Goal: Information Seeking & Learning: Compare options

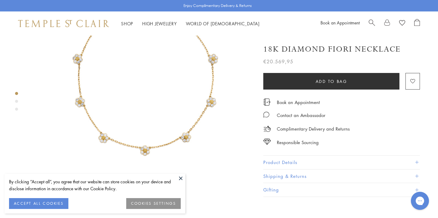
scroll to position [82, 0]
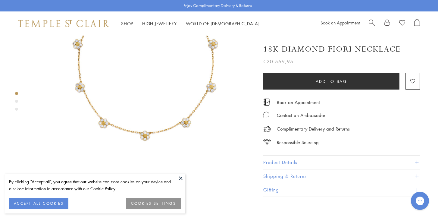
click at [180, 177] on button at bounding box center [180, 177] width 9 height 9
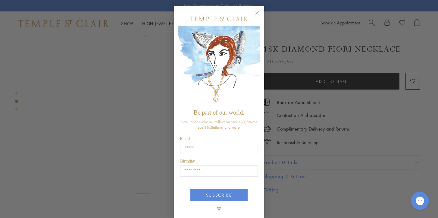
scroll to position [187, 0]
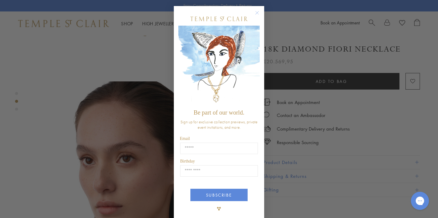
click at [257, 12] on icon "Close dialog" at bounding box center [257, 12] width 3 height 3
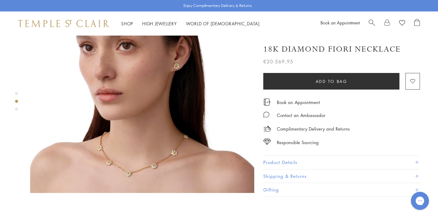
scroll to position [301, 0]
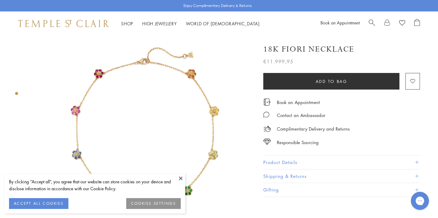
scroll to position [11, 0]
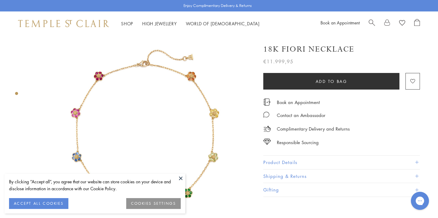
click at [180, 176] on button at bounding box center [180, 177] width 9 height 9
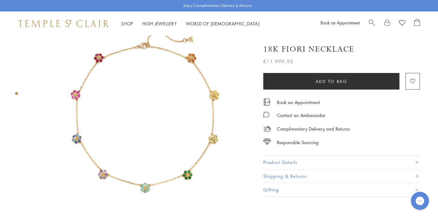
scroll to position [32, 0]
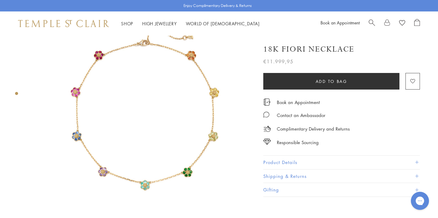
click at [171, 139] on img at bounding box center [142, 115] width 224 height 224
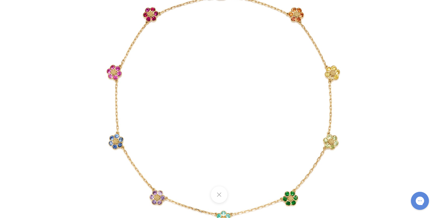
click at [218, 194] on button at bounding box center [218, 194] width 17 height 17
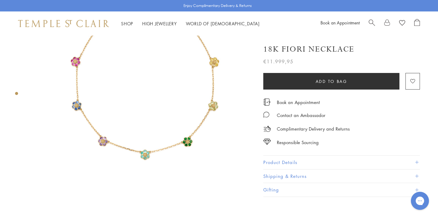
scroll to position [0, 0]
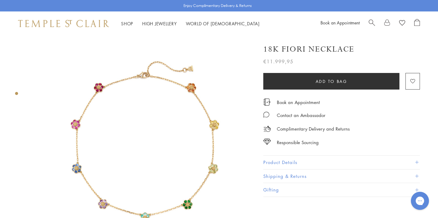
click at [161, 108] on img at bounding box center [142, 148] width 224 height 224
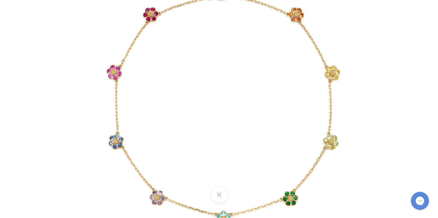
click at [169, 92] on img at bounding box center [219, 109] width 352 height 352
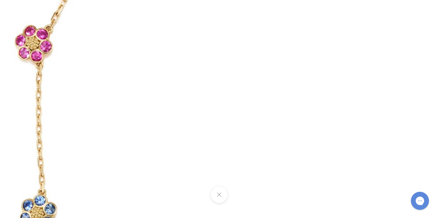
click at [142, 97] on img at bounding box center [291, 134] width 867 height 867
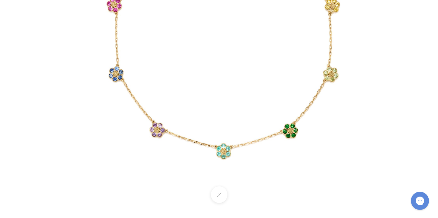
click at [224, 193] on button at bounding box center [218, 194] width 17 height 17
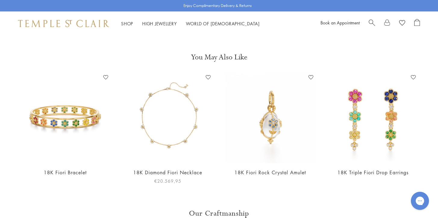
scroll to position [230, 0]
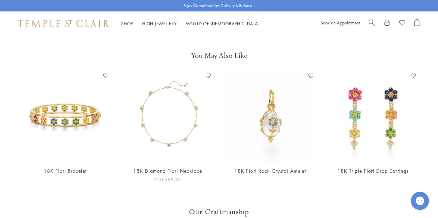
click at [172, 121] on img at bounding box center [168, 116] width 91 height 91
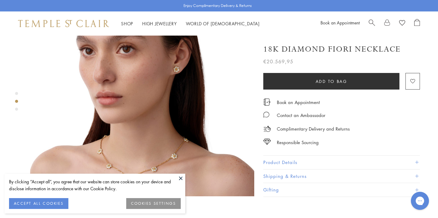
scroll to position [299, 0]
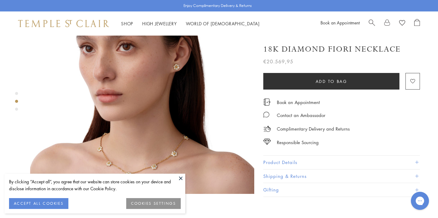
click at [158, 137] on img at bounding box center [142, 82] width 224 height 224
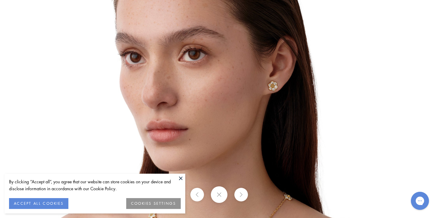
click at [158, 204] on button "COOKIES SETTINGS" at bounding box center [153, 203] width 54 height 11
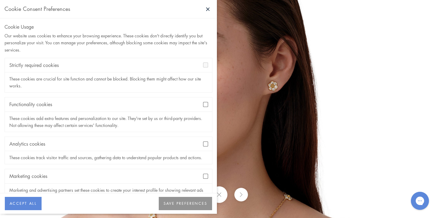
click at [169, 203] on button "SAVE PREFERENCES" at bounding box center [185, 203] width 53 height 13
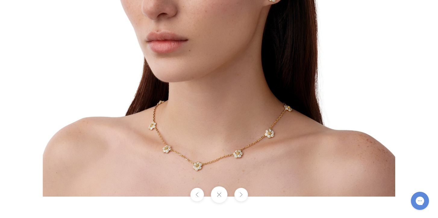
drag, startPoint x: 253, startPoint y: 157, endPoint x: 256, endPoint y: 11, distance: 146.0
click at [255, 11] on img at bounding box center [219, 20] width 352 height 352
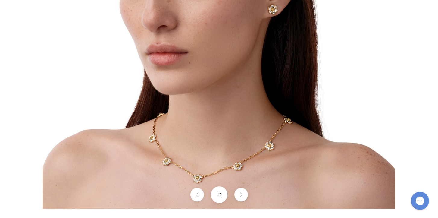
drag, startPoint x: 288, startPoint y: 131, endPoint x: 289, endPoint y: 99, distance: 32.2
click at [289, 99] on img at bounding box center [219, 32] width 352 height 352
